Goal: Task Accomplishment & Management: Manage account settings

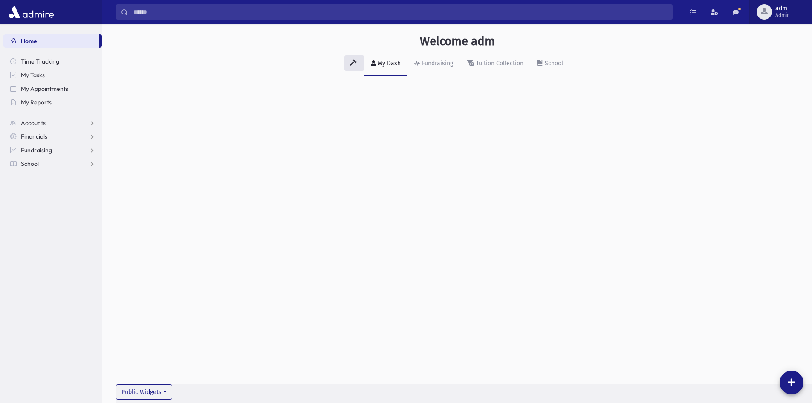
drag, startPoint x: 777, startPoint y: 8, endPoint x: 777, endPoint y: 21, distance: 13.2
click at [777, 8] on span "adm" at bounding box center [783, 8] width 14 height 7
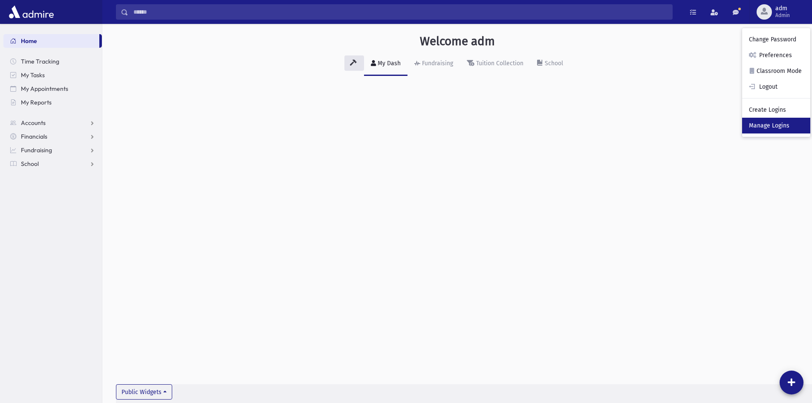
click at [767, 123] on link "Manage Logins" at bounding box center [776, 126] width 68 height 16
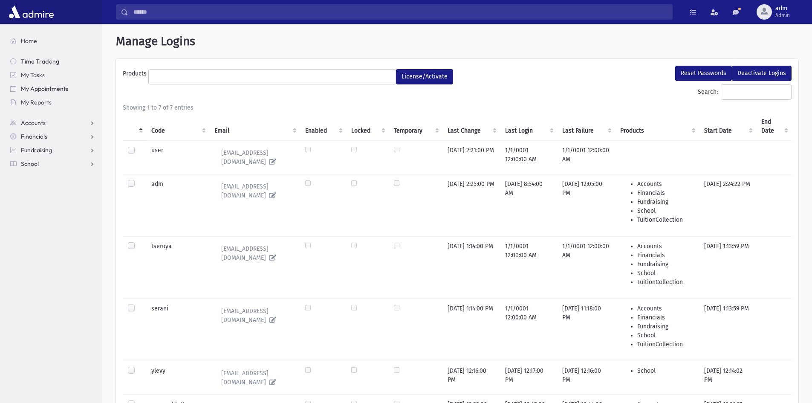
select select
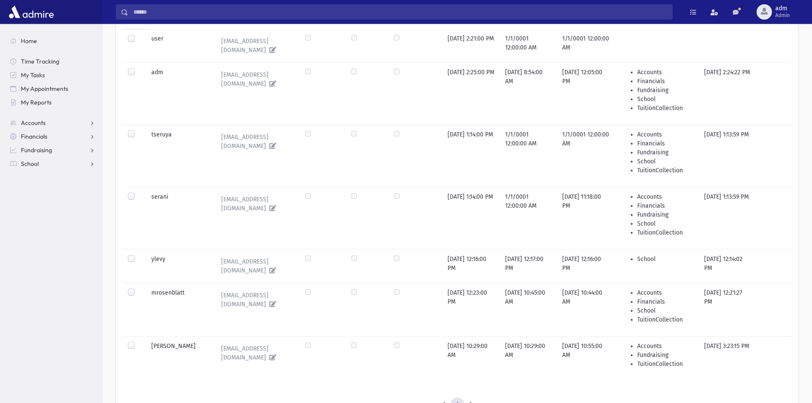
scroll to position [156, 0]
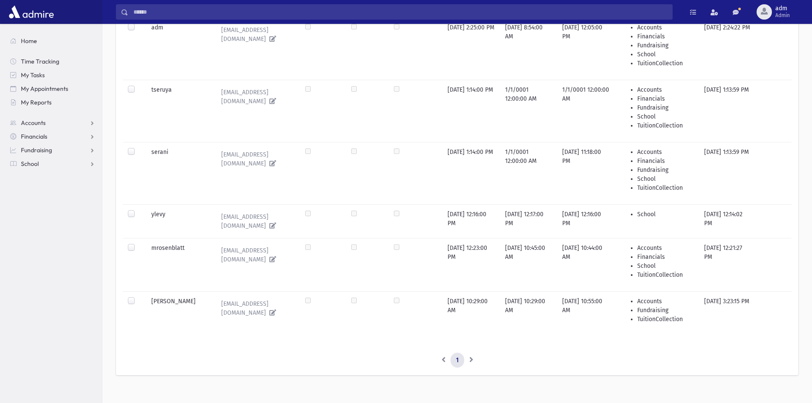
click at [472, 354] on li at bounding box center [471, 360] width 14 height 15
click at [138, 148] on label at bounding box center [138, 148] width 0 height 0
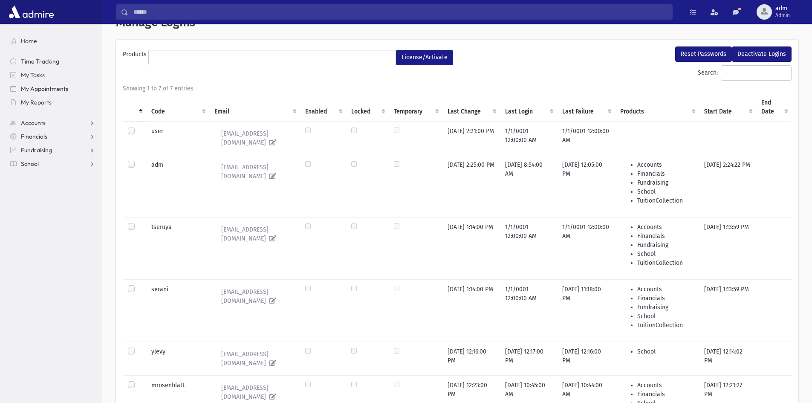
scroll to position [0, 0]
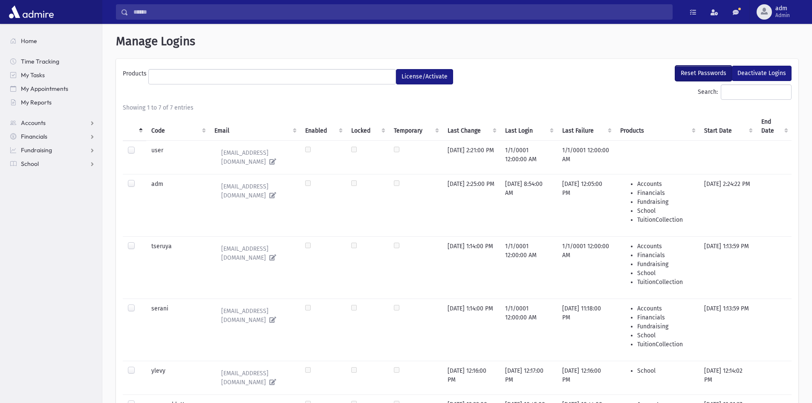
click at [716, 71] on button "Reset Passwords" at bounding box center [703, 73] width 57 height 15
select select
